Goal: Find contact information: Find contact information

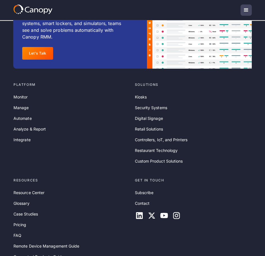
scroll to position [1956, 0]
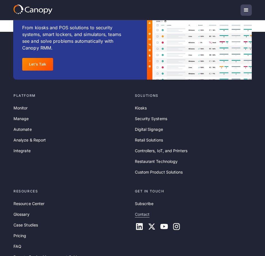
click at [136, 211] on link "Contact" at bounding box center [142, 214] width 15 height 6
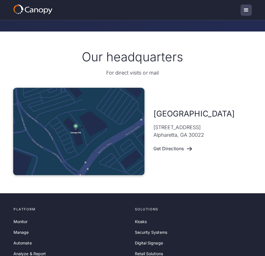
scroll to position [242, 0]
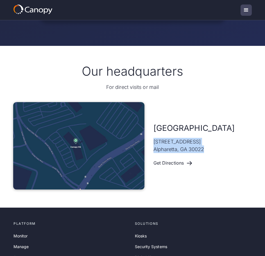
drag, startPoint x: 209, startPoint y: 147, endPoint x: 151, endPoint y: 140, distance: 58.3
click at [151, 140] on div "Atlanta 11475 Great Oaks Way #325 Alpharetta, GA 30022 Get Directions" at bounding box center [132, 145] width 238 height 87
copy p "11475 Great Oaks Way #325 Alpharetta, GA 30022"
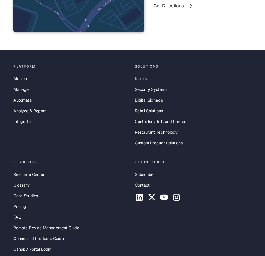
scroll to position [439, 0]
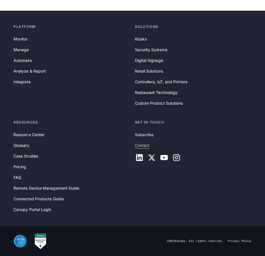
click at [140, 144] on link "Contact" at bounding box center [142, 145] width 15 height 6
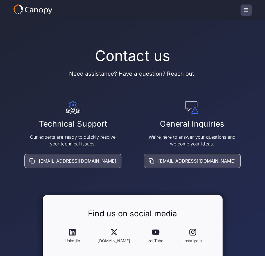
click at [241, 10] on div "menu" at bounding box center [245, 9] width 11 height 11
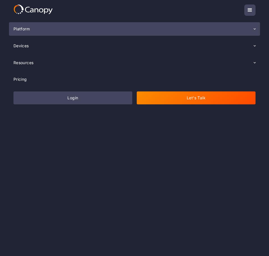
click at [69, 27] on div "Platform" at bounding box center [134, 28] width 251 height 13
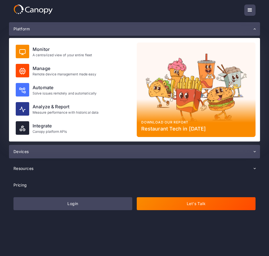
click at [66, 154] on div "Devices" at bounding box center [134, 151] width 251 height 13
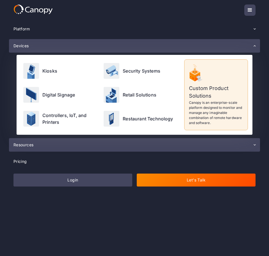
click at [48, 148] on div "Resources" at bounding box center [134, 144] width 251 height 13
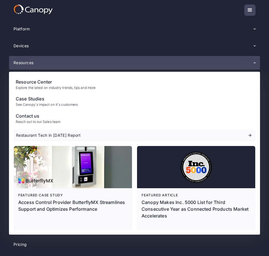
click at [254, 8] on div "menu" at bounding box center [249, 9] width 11 height 11
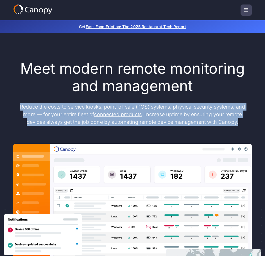
drag, startPoint x: 240, startPoint y: 110, endPoint x: 3, endPoint y: 94, distance: 237.3
click at [3, 94] on div "Meet modern remote monitoring and management Reduce the costs to service kiosks…" at bounding box center [132, 175] width 265 height 284
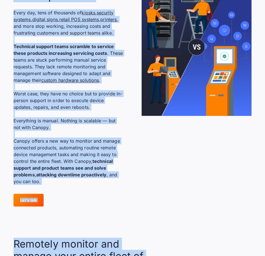
scroll to position [513, 0]
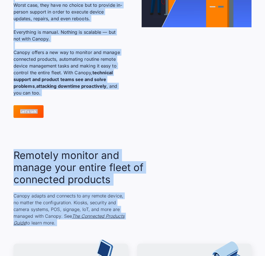
drag, startPoint x: 9, startPoint y: 54, endPoint x: 129, endPoint y: 211, distance: 198.2
copy main "See and solve remote device problems Every day, tens of thousands of kiosks , s…"
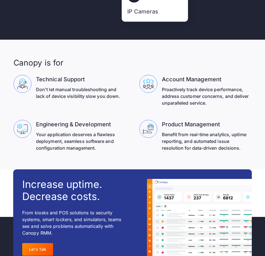
scroll to position [2012, 0]
